Goal: Task Accomplishment & Management: Manage account settings

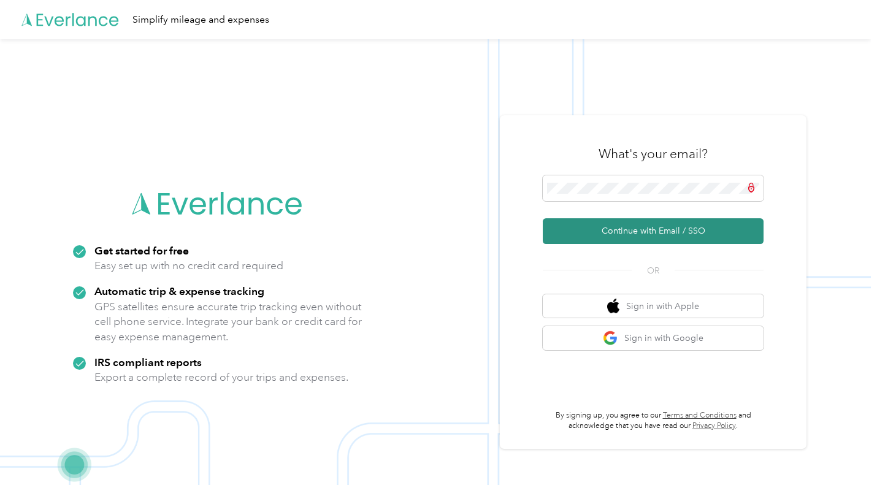
click at [615, 226] on button "Continue with Email / SSO" at bounding box center [653, 231] width 221 height 26
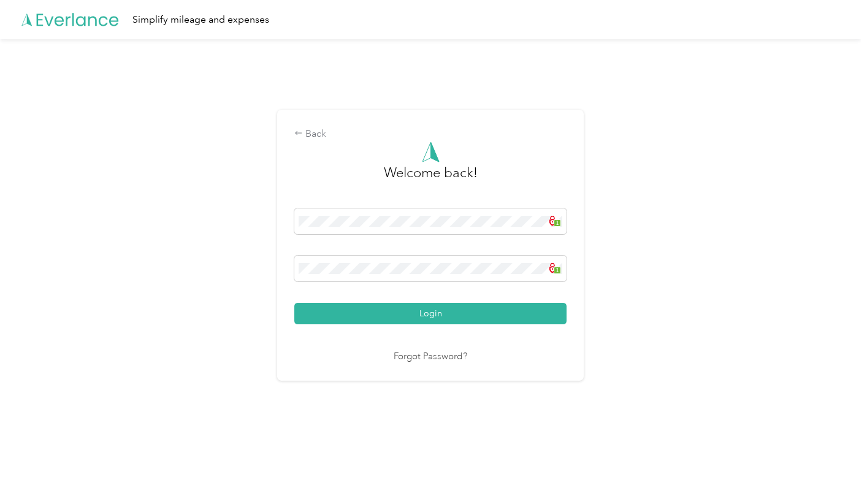
drag, startPoint x: 484, startPoint y: 312, endPoint x: 485, endPoint y: 304, distance: 8.0
click at [483, 312] on button "Login" at bounding box center [430, 313] width 272 height 21
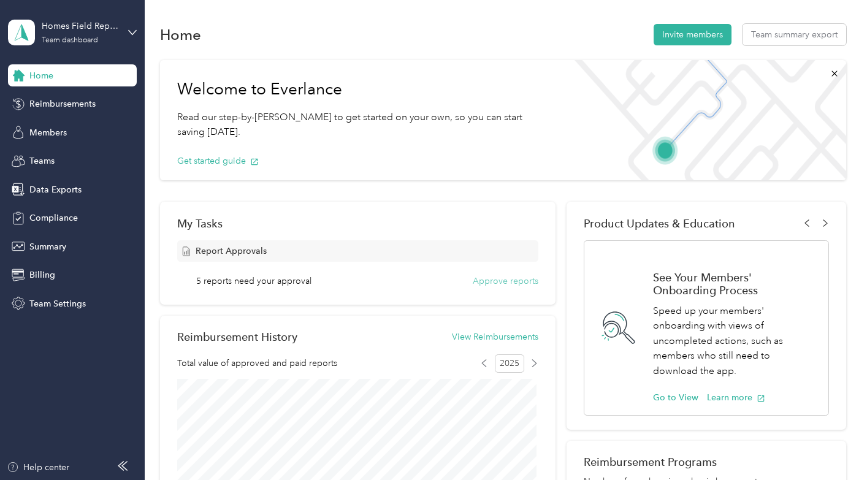
click at [512, 275] on div "Report Approvals 5 reports need your approval Approve reports" at bounding box center [357, 263] width 361 height 47
click at [505, 282] on button "Approve reports" at bounding box center [506, 281] width 66 height 13
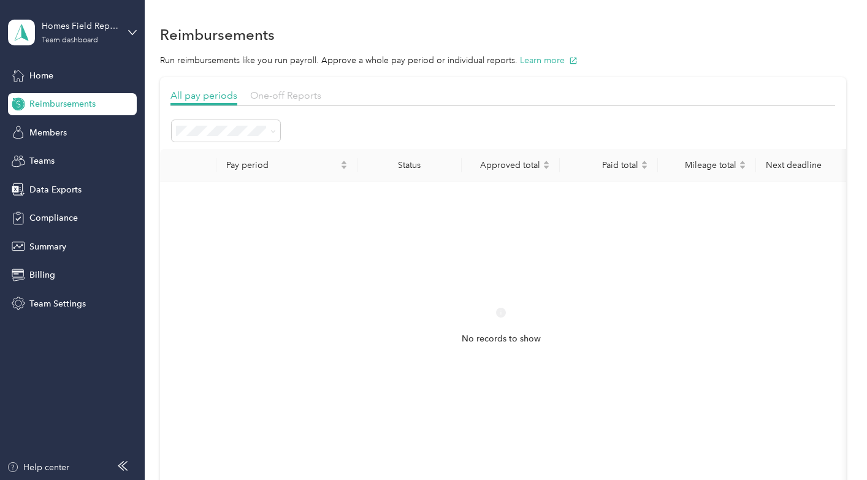
click at [277, 97] on span "One-off Reports" at bounding box center [285, 96] width 71 height 12
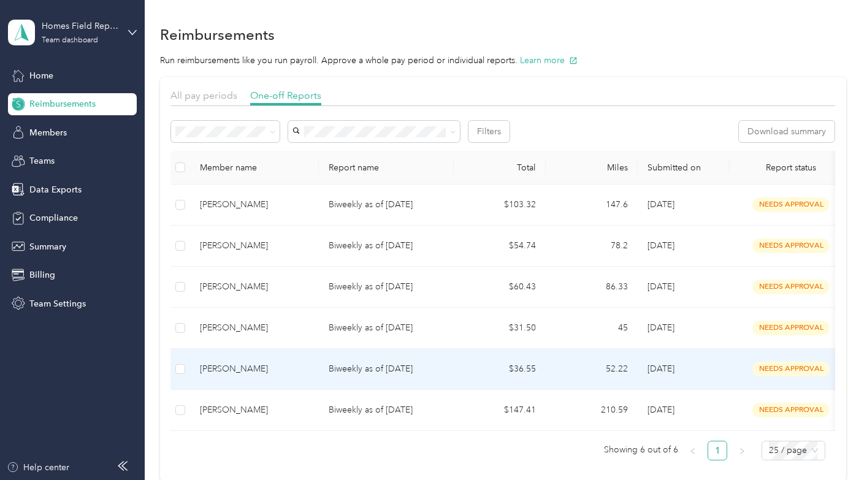
click at [240, 365] on div "[PERSON_NAME]" at bounding box center [254, 369] width 109 height 13
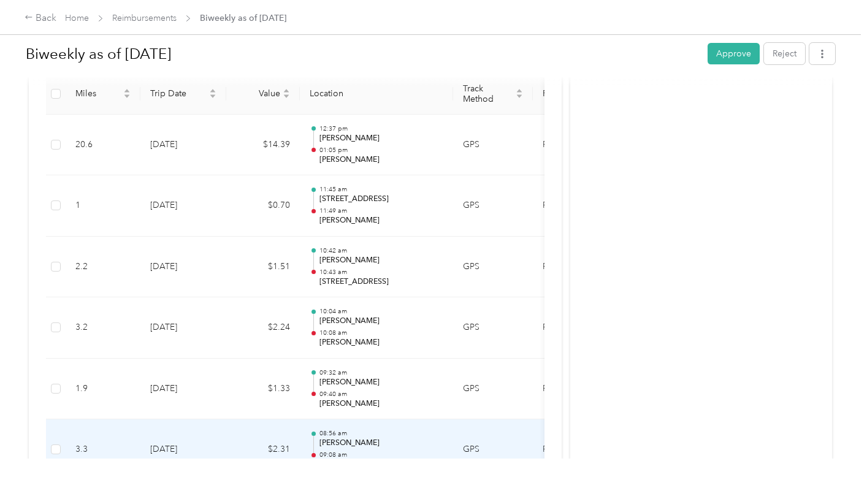
scroll to position [328, 0]
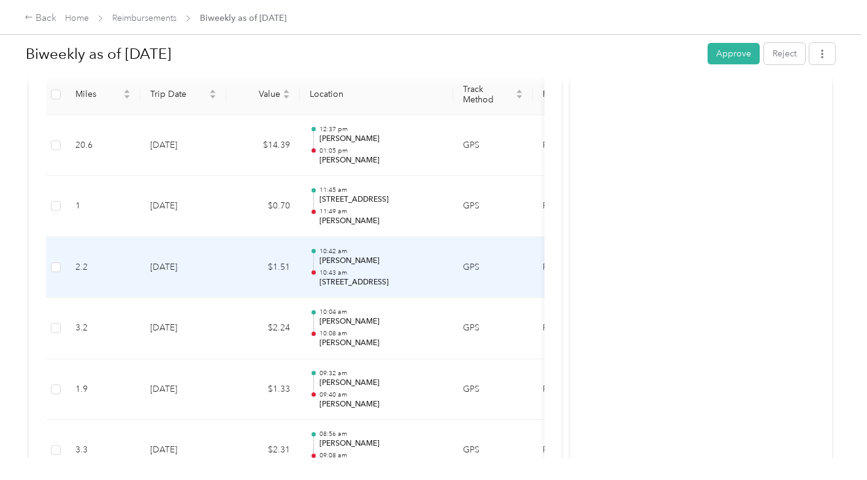
click at [363, 277] on p "[STREET_ADDRESS]" at bounding box center [382, 282] width 124 height 11
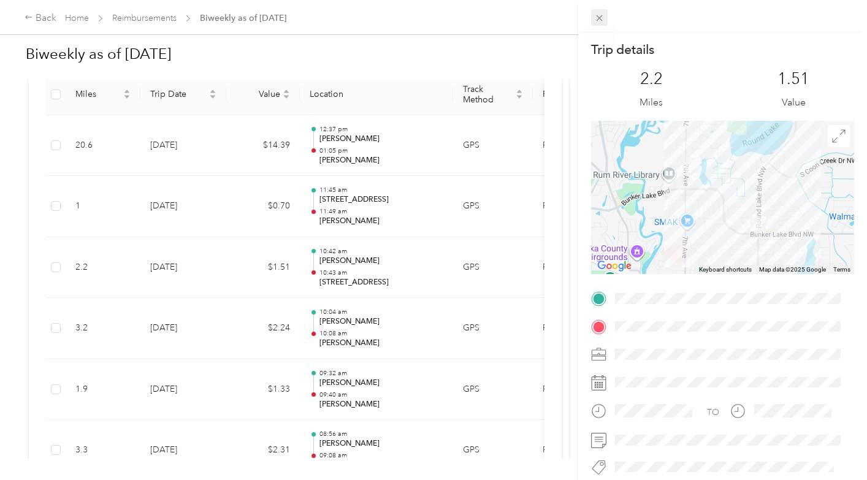
click at [599, 15] on icon at bounding box center [599, 18] width 10 height 10
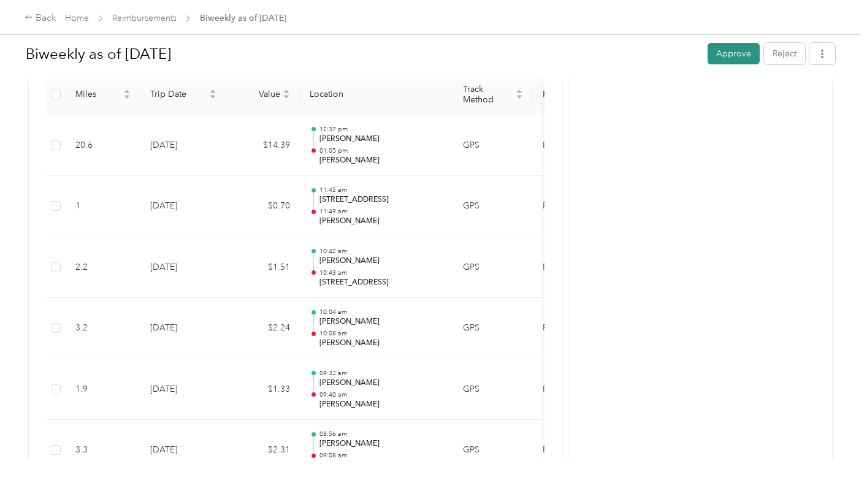
click at [727, 54] on button "Approve" at bounding box center [734, 53] width 52 height 21
click at [140, 18] on link "Reimbursements" at bounding box center [144, 18] width 64 height 10
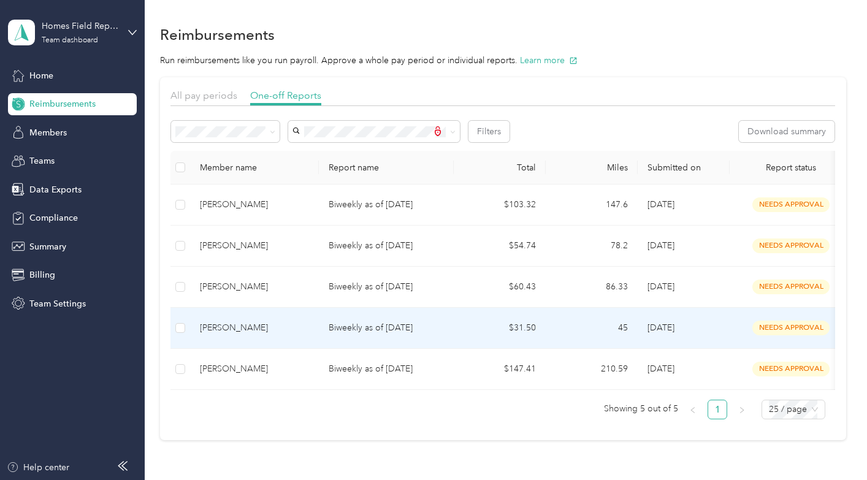
click at [249, 326] on div "[PERSON_NAME]" at bounding box center [254, 327] width 109 height 13
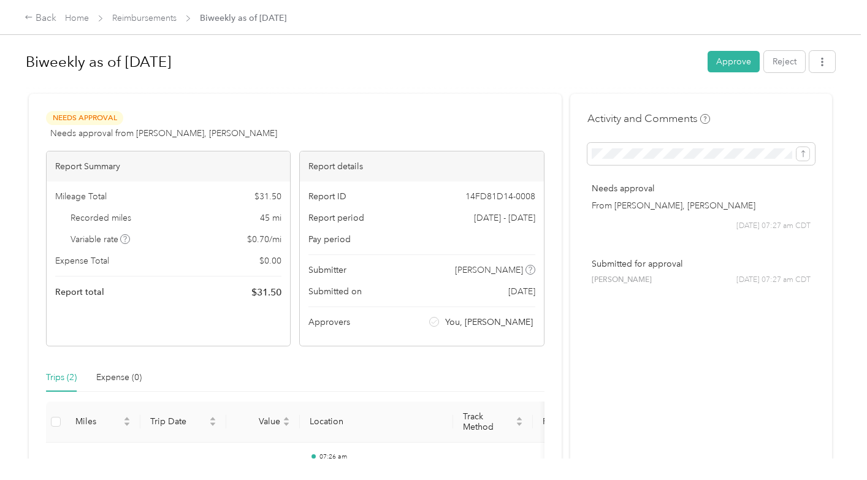
click at [731, 48] on div "Biweekly as of [DATE] Approve Reject" at bounding box center [431, 64] width 810 height 36
click at [721, 61] on button "Approve" at bounding box center [734, 61] width 52 height 21
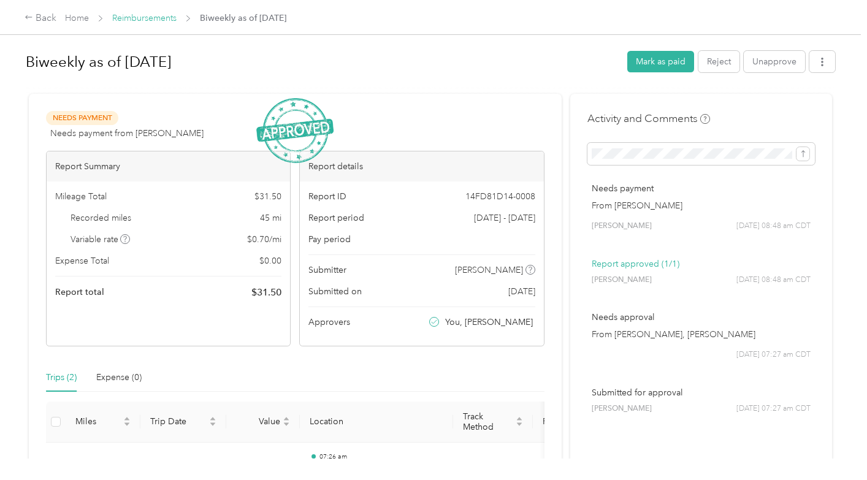
click at [150, 20] on link "Reimbursements" at bounding box center [144, 18] width 64 height 10
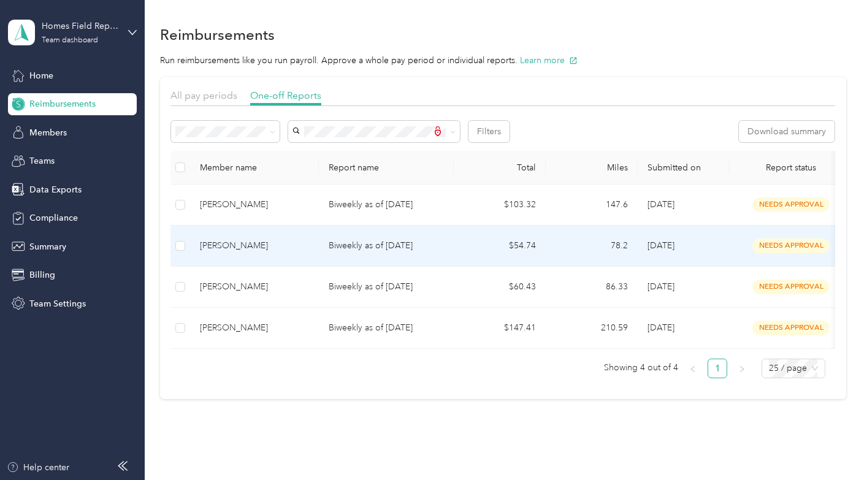
click at [247, 244] on div "[PERSON_NAME]" at bounding box center [254, 245] width 109 height 13
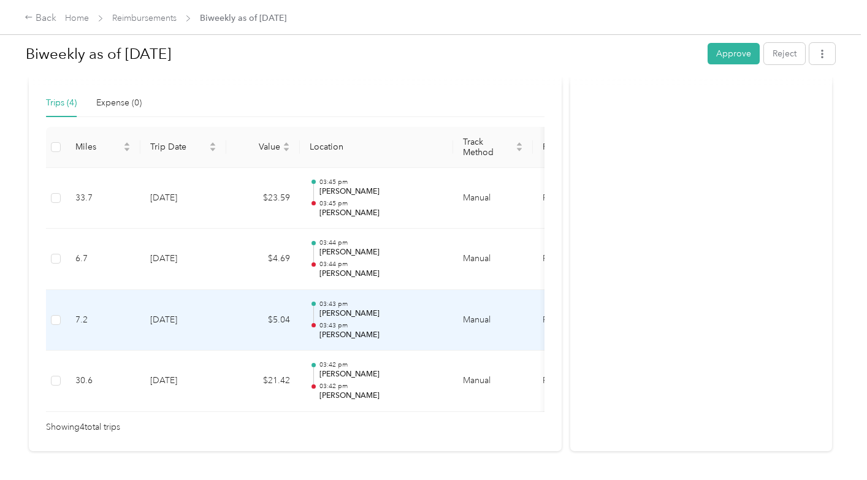
scroll to position [329, 0]
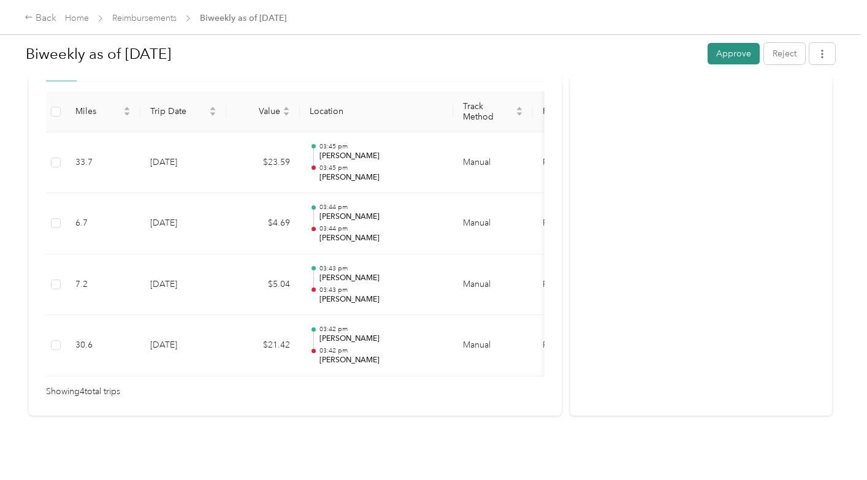
click at [718, 53] on button "Approve" at bounding box center [734, 53] width 52 height 21
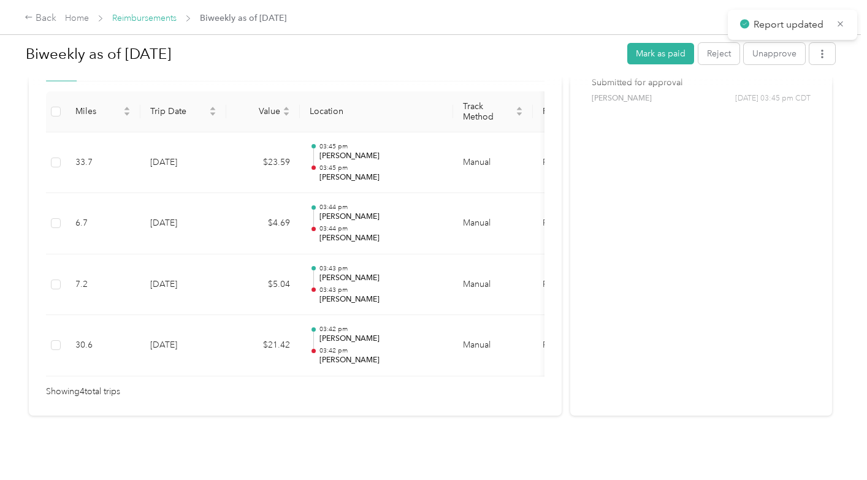
click at [146, 21] on link "Reimbursements" at bounding box center [144, 18] width 64 height 10
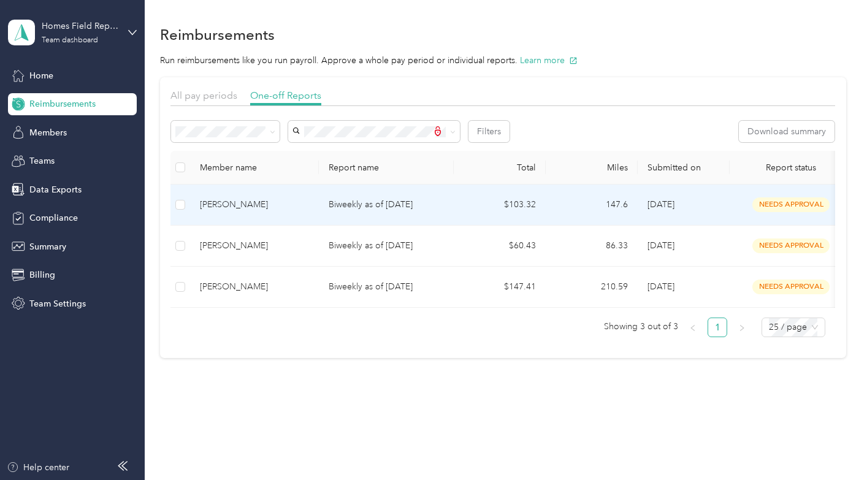
click at [284, 201] on div "[PERSON_NAME]" at bounding box center [254, 204] width 109 height 13
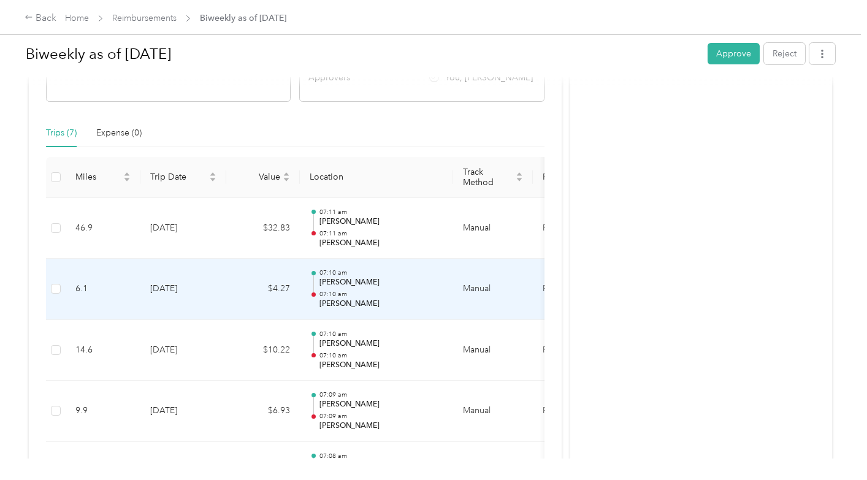
scroll to position [245, 0]
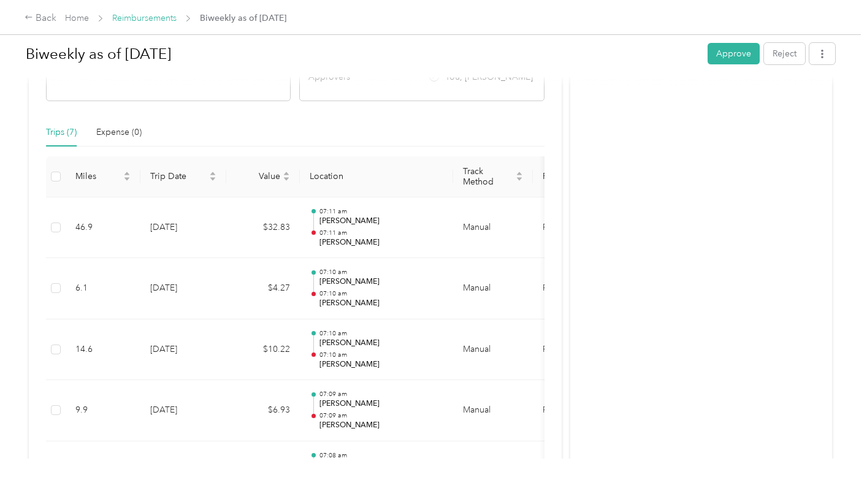
click at [129, 23] on link "Reimbursements" at bounding box center [144, 18] width 64 height 10
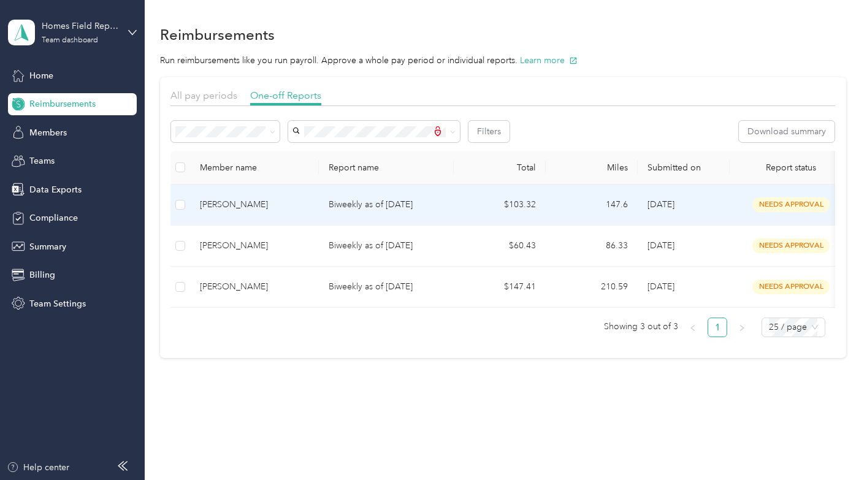
click at [240, 198] on div "[PERSON_NAME]" at bounding box center [254, 204] width 109 height 13
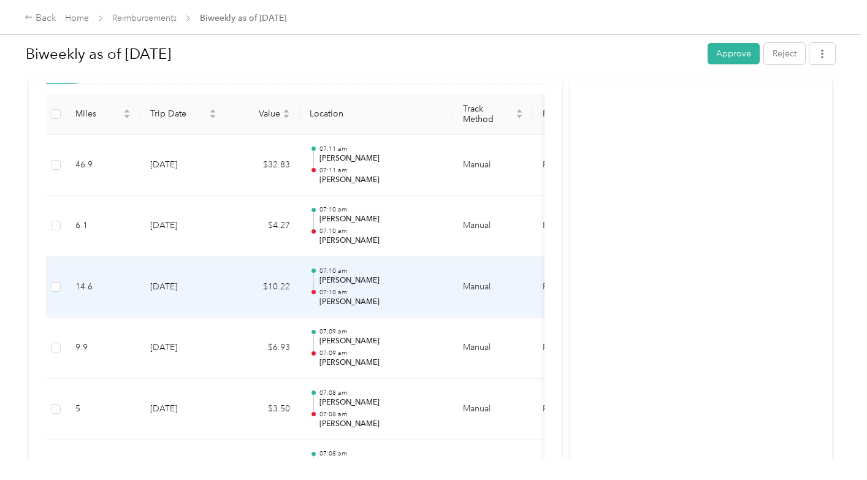
scroll to position [266, 0]
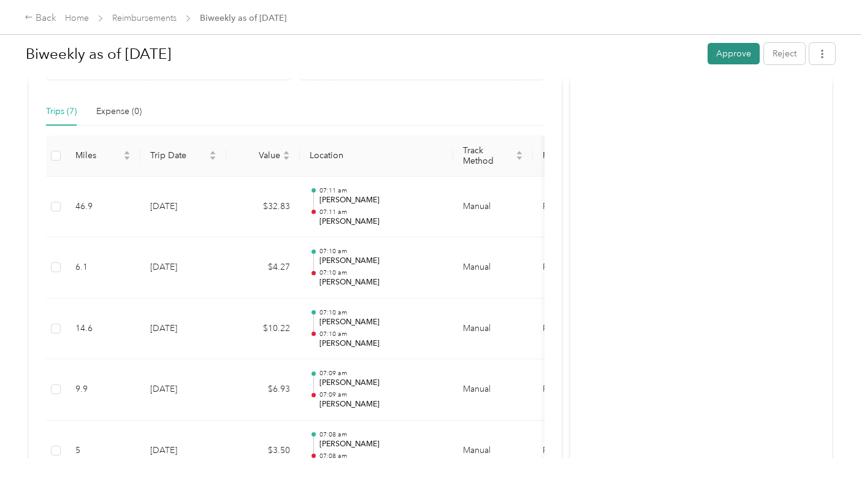
click at [737, 50] on button "Approve" at bounding box center [734, 53] width 52 height 21
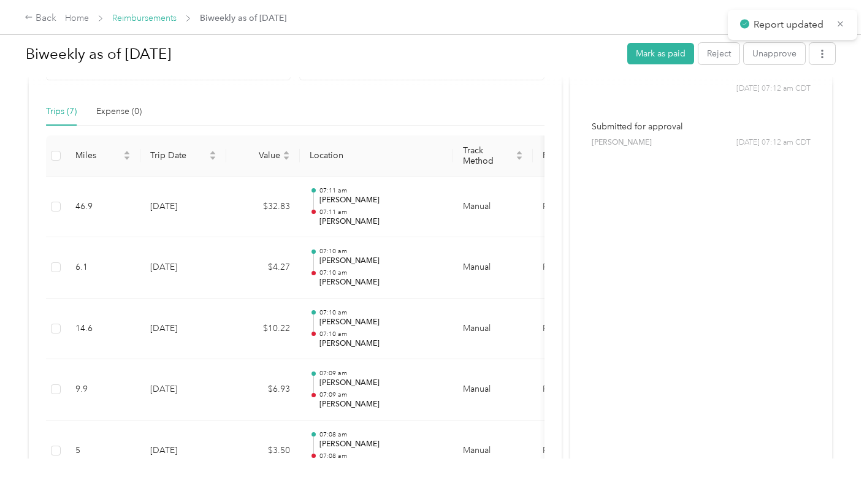
click at [158, 16] on link "Reimbursements" at bounding box center [144, 18] width 64 height 10
